Goal: Task Accomplishment & Management: Use online tool/utility

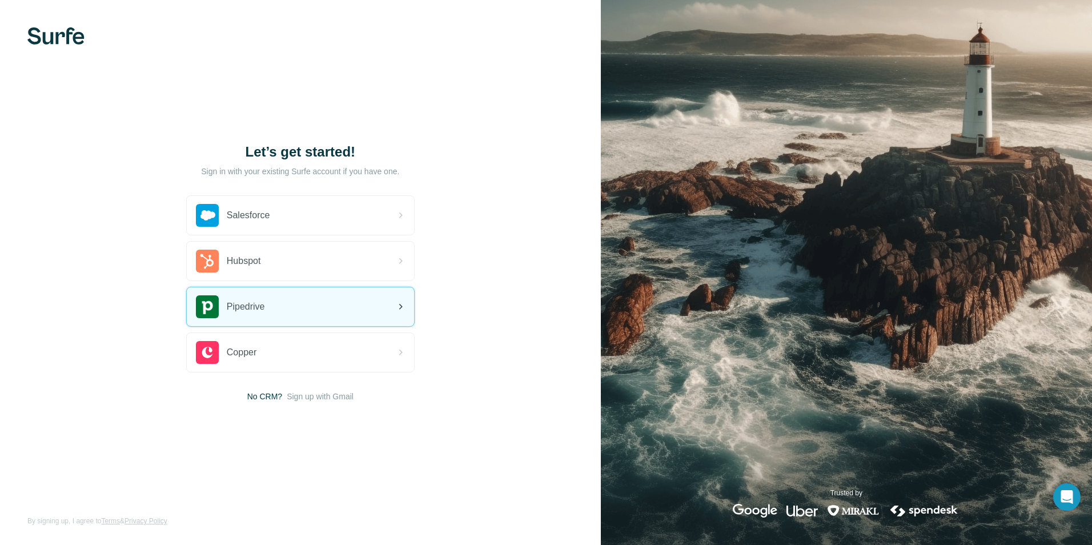
click at [272, 304] on div "Pipedrive" at bounding box center [300, 306] width 227 height 39
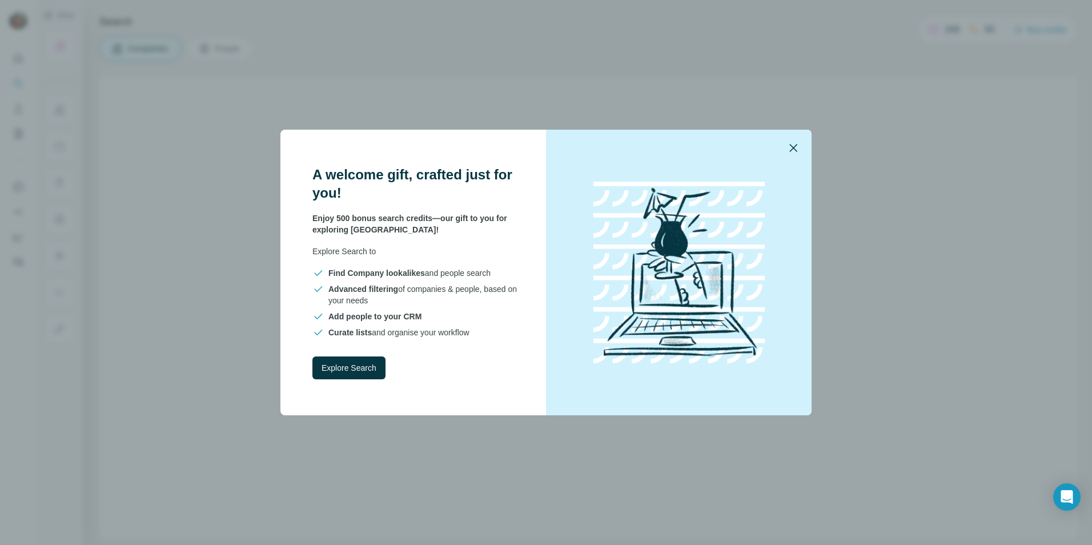
click at [794, 150] on icon "button" at bounding box center [793, 148] width 14 height 14
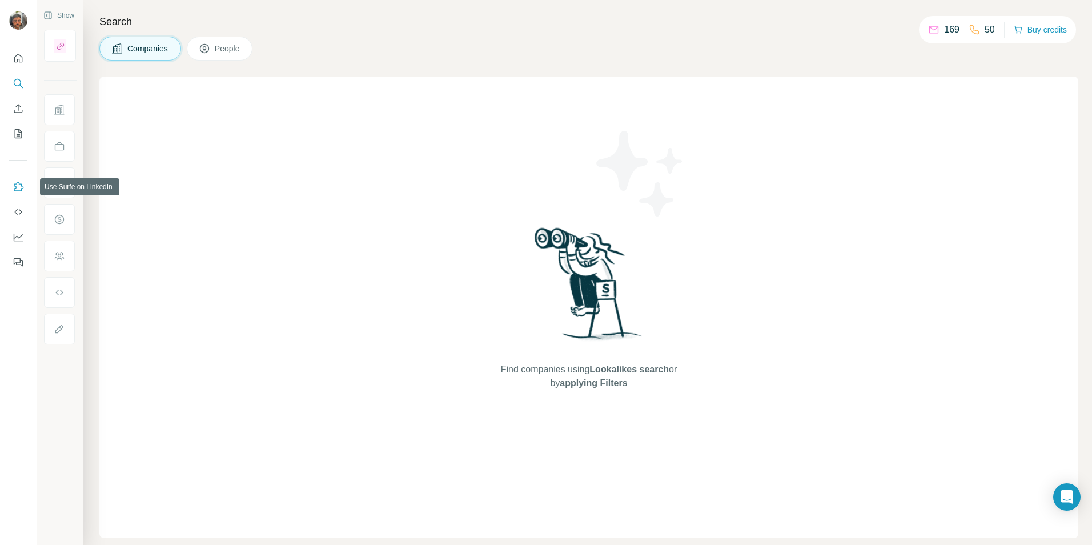
click at [19, 190] on icon "Use Surfe on LinkedIn" at bounding box center [18, 186] width 11 height 11
click at [18, 188] on icon "Use Surfe on LinkedIn" at bounding box center [18, 186] width 11 height 11
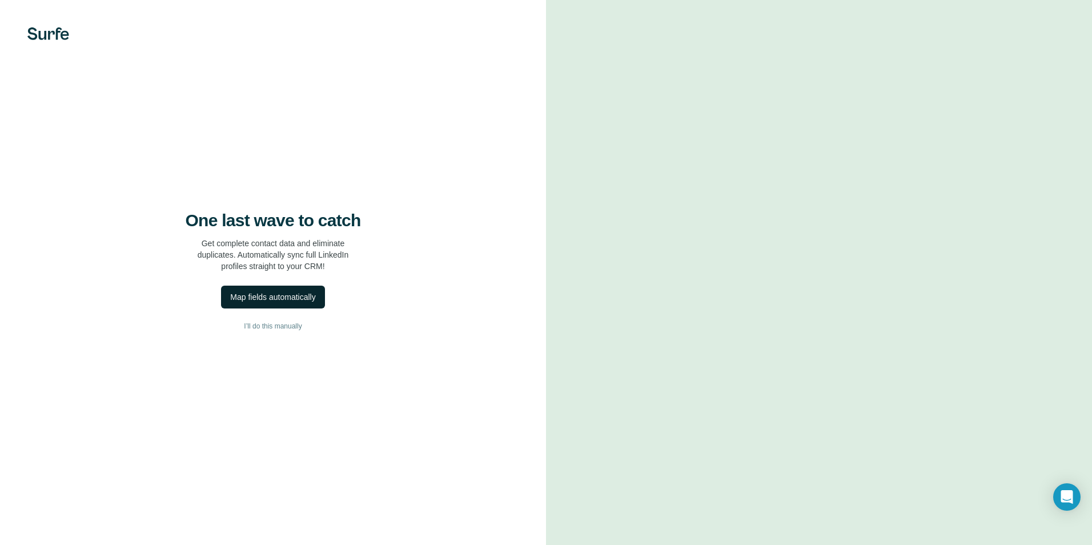
click at [300, 307] on button "Map fields automatically" at bounding box center [272, 297] width 103 height 23
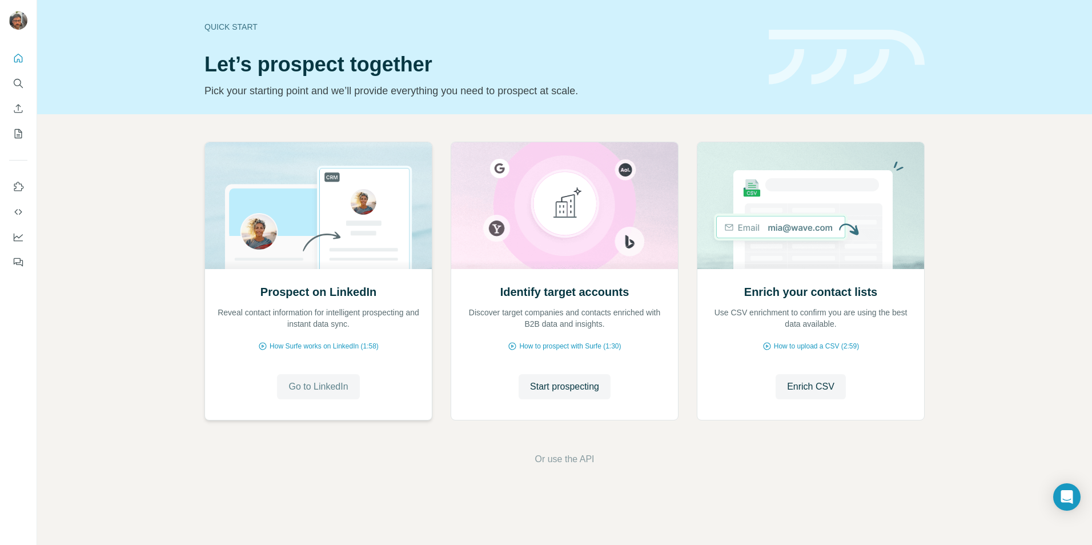
click at [319, 379] on button "Go to LinkedIn" at bounding box center [318, 386] width 82 height 25
